Goal: Check status: Check status

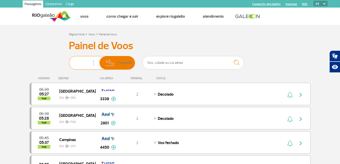
click at [93, 62] on span "Partidas" at bounding box center [93, 62] width 12 height 13
drag, startPoint x: 93, startPoint y: 62, endPoint x: 90, endPoint y: 64, distance: 4.0
click at [90, 64] on span "Partidas" at bounding box center [93, 62] width 12 height 13
click at [69, 60] on input "Partidas Chegadas" at bounding box center [69, 60] width 0 height 0
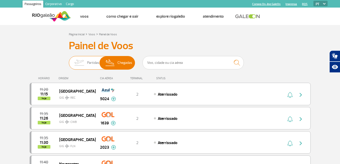
click at [90, 64] on span "Partidas" at bounding box center [93, 62] width 12 height 13
click at [69, 60] on input "Partidas Chegadas" at bounding box center [69, 60] width 0 height 0
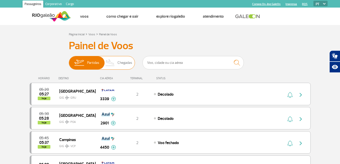
click at [115, 64] on img at bounding box center [110, 62] width 15 height 13
click at [69, 60] on input "Partidas Chegadas" at bounding box center [69, 60] width 0 height 0
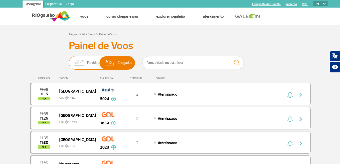
click at [85, 61] on img at bounding box center [79, 62] width 16 height 13
click at [69, 60] on input "Partidas Chegadas" at bounding box center [69, 60] width 0 height 0
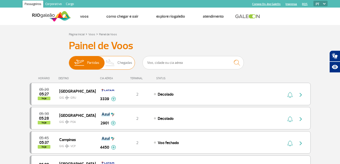
click at [113, 63] on img at bounding box center [110, 62] width 15 height 13
click at [69, 60] on input "Partidas Chegadas" at bounding box center [69, 60] width 0 height 0
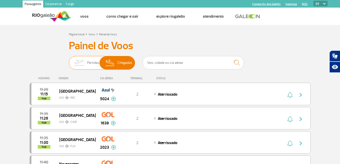
click at [93, 60] on span "Partidas" at bounding box center [93, 62] width 12 height 13
click at [69, 60] on input "Partidas Chegadas" at bounding box center [69, 60] width 0 height 0
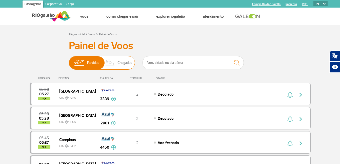
click at [112, 62] on img at bounding box center [110, 62] width 15 height 13
click at [69, 60] on input "Partidas Chegadas" at bounding box center [69, 60] width 0 height 0
